Goal: Navigation & Orientation: Find specific page/section

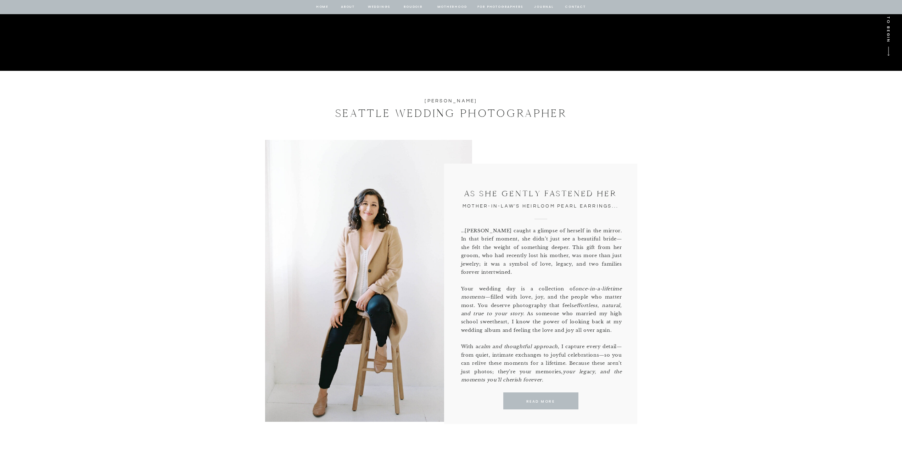
scroll to position [407, 0]
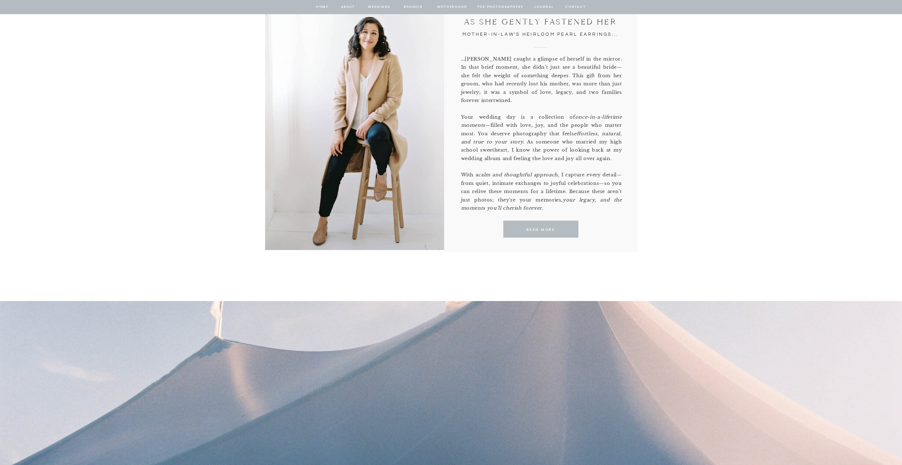
click at [386, 7] on nav "Weddings" at bounding box center [379, 7] width 24 height 6
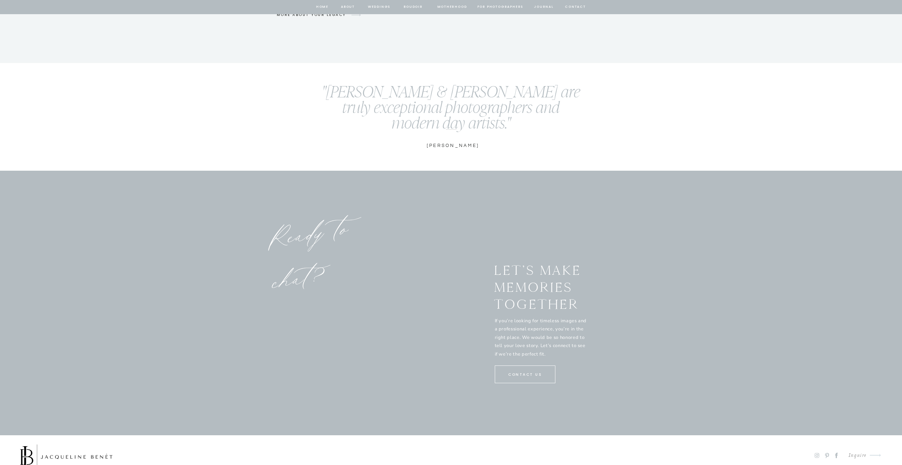
scroll to position [3402, 0]
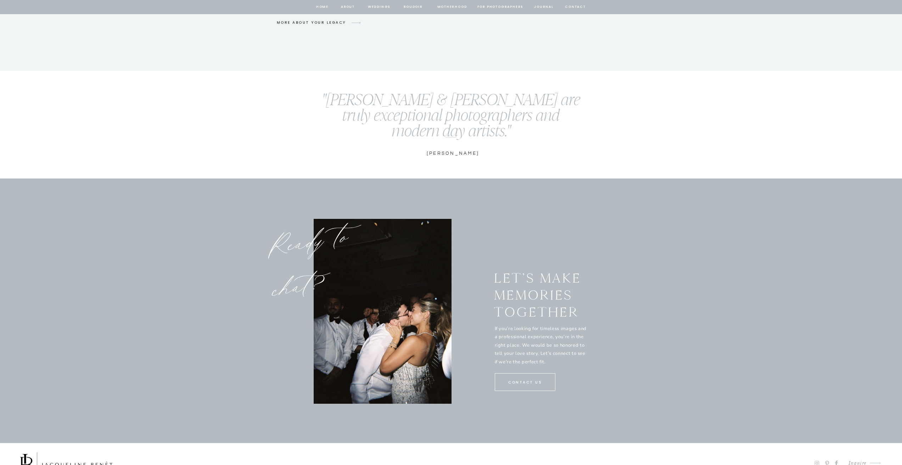
click at [381, 5] on nav "Weddings" at bounding box center [379, 7] width 24 height 6
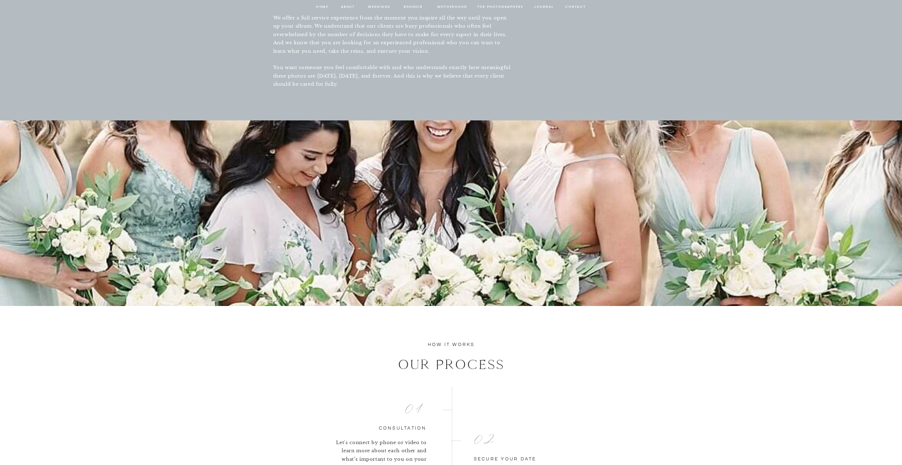
scroll to position [886, 0]
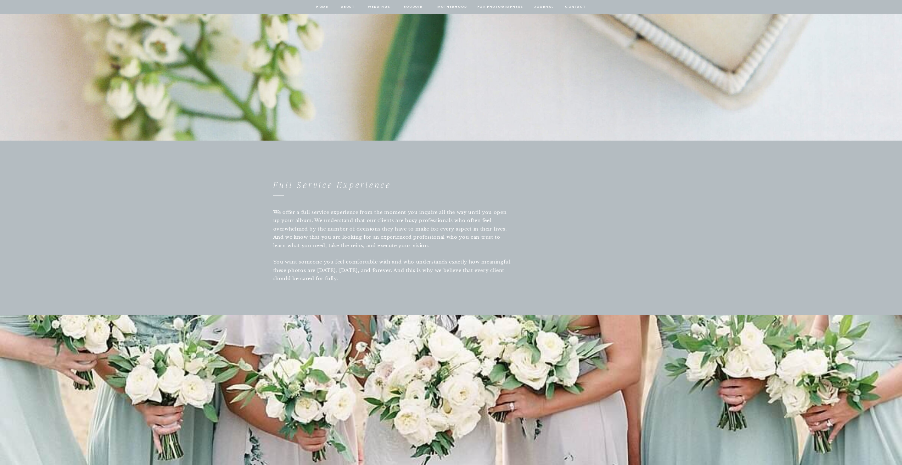
click at [325, 6] on nav "home" at bounding box center [322, 7] width 13 height 6
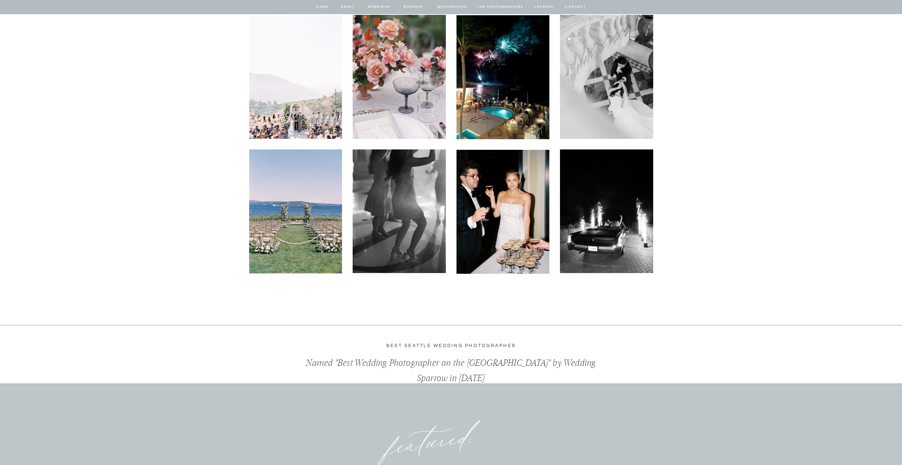
scroll to position [1929, 0]
